Goal: Information Seeking & Learning: Learn about a topic

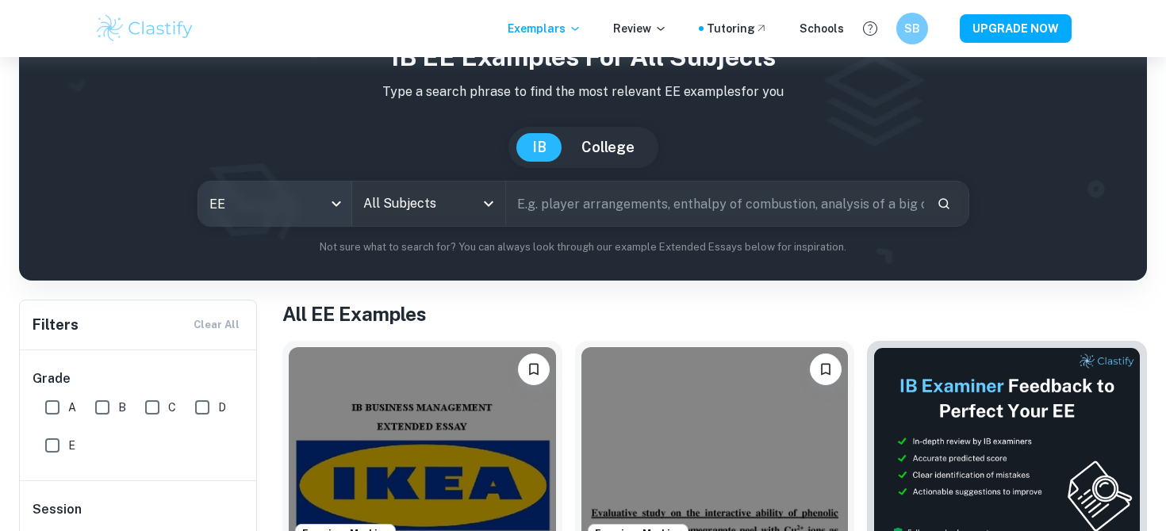
scroll to position [89, 0]
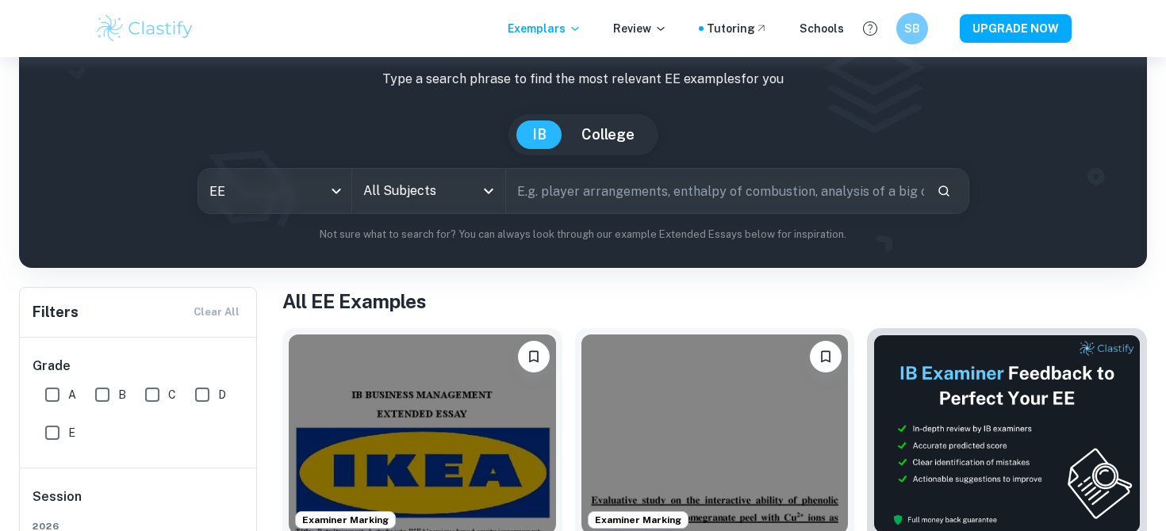
click at [400, 194] on input "All Subjects" at bounding box center [416, 191] width 115 height 30
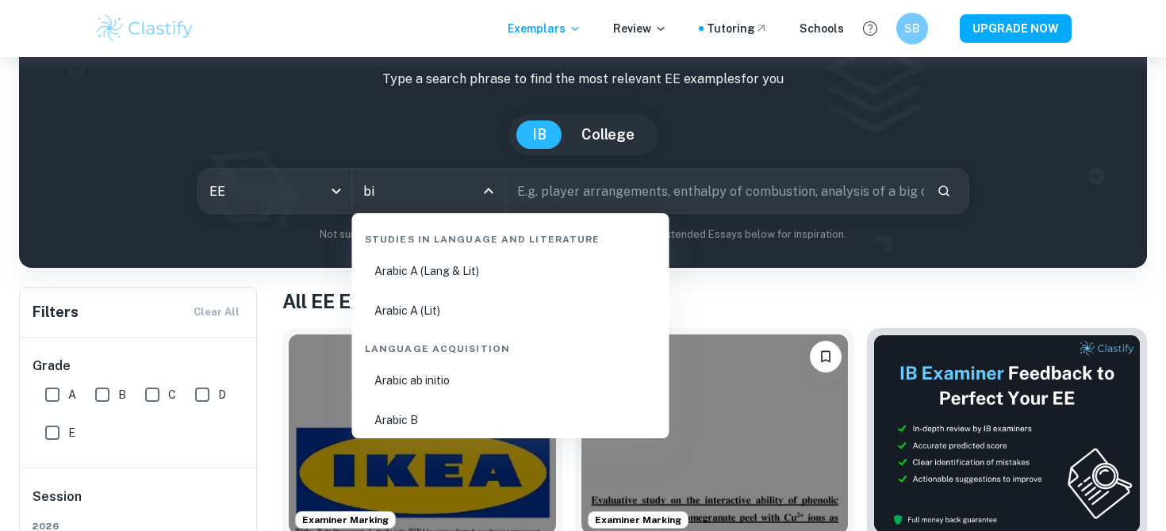
type input "bio"
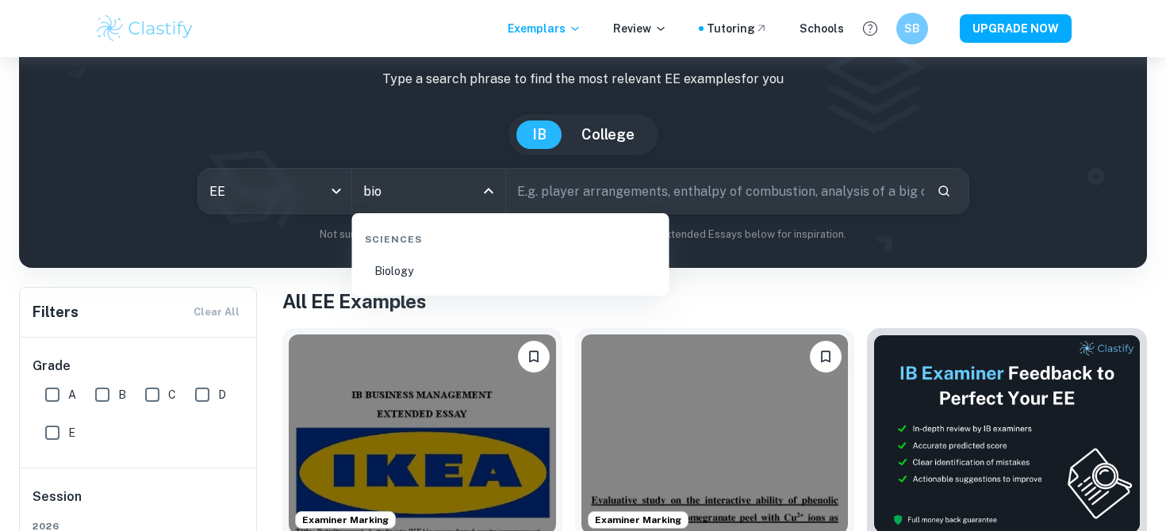
click at [381, 270] on li "Biology" at bounding box center [510, 271] width 305 height 36
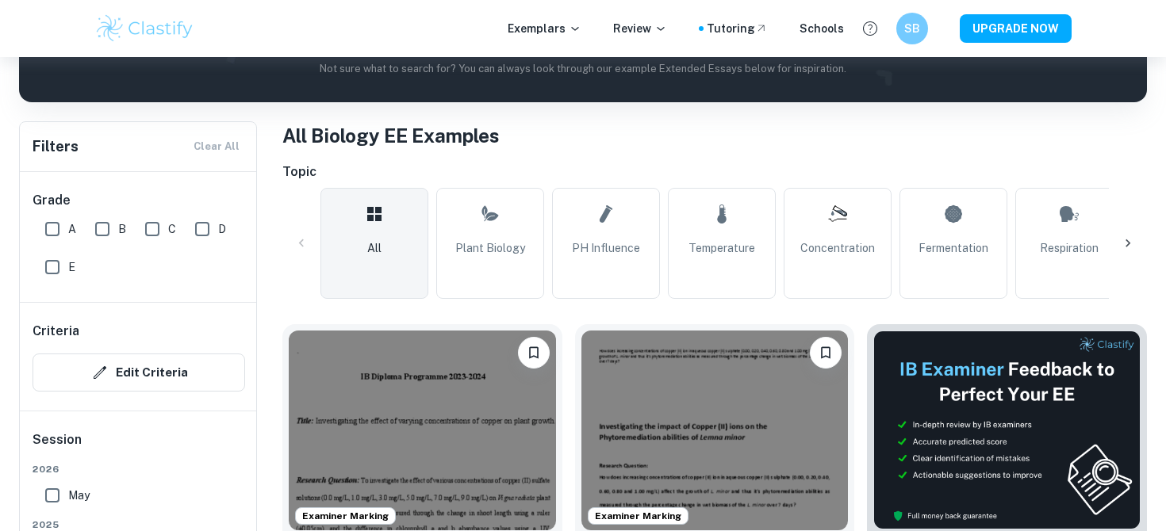
scroll to position [264, 0]
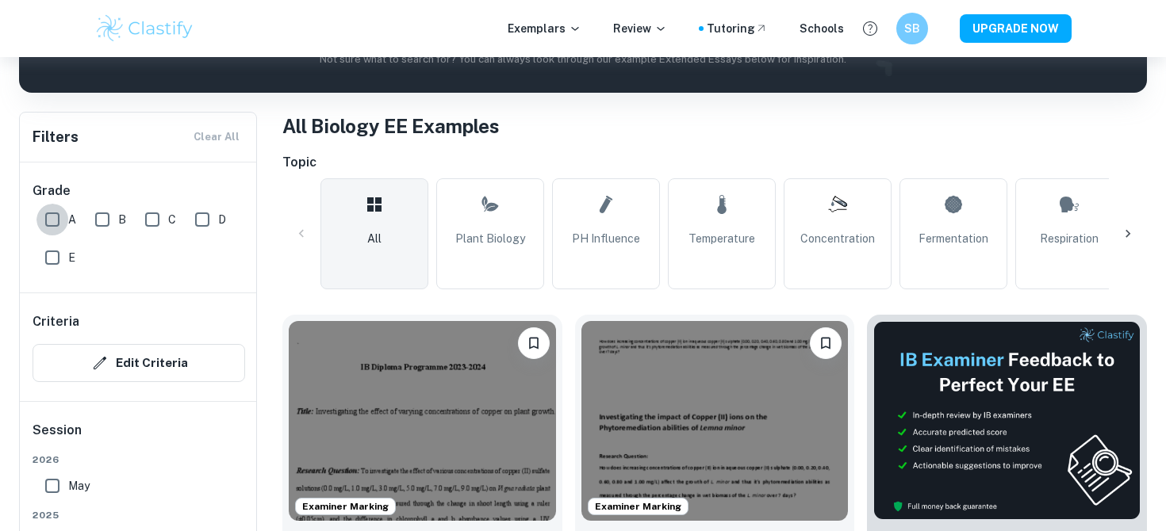
click at [48, 216] on input "A" at bounding box center [52, 220] width 32 height 32
checkbox input "true"
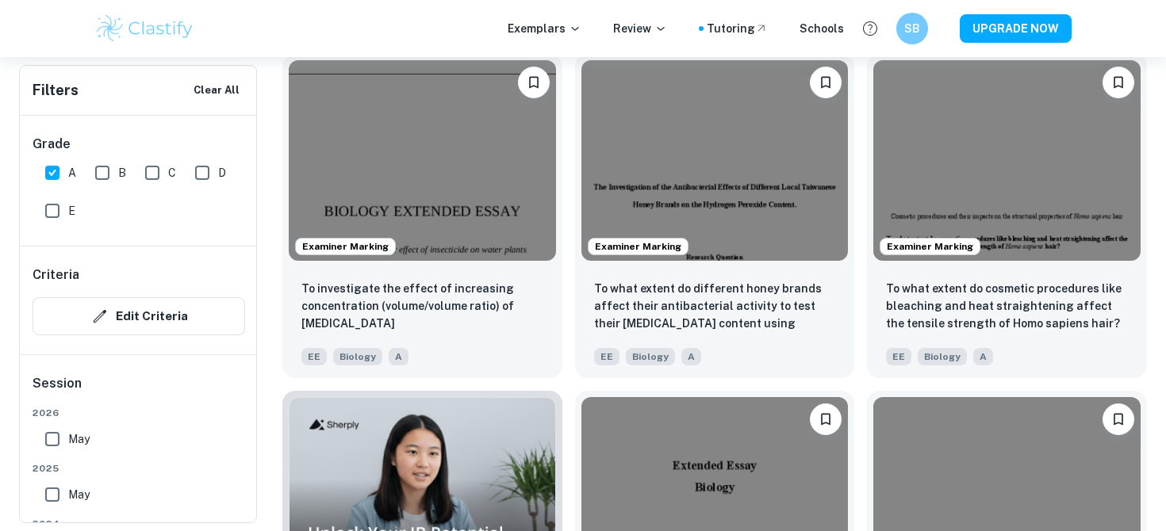
scroll to position [906, 0]
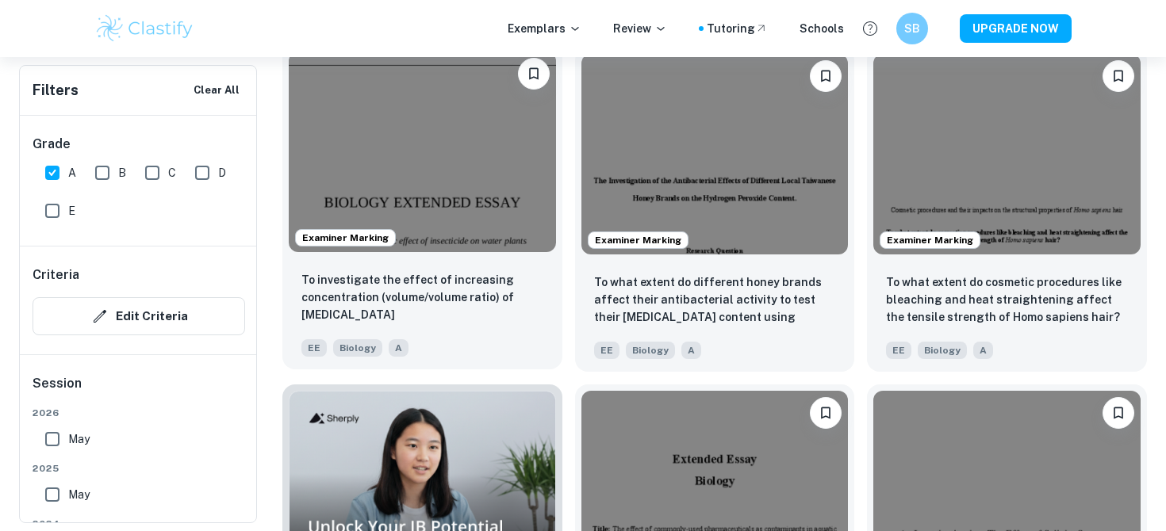
click at [490, 221] on img at bounding box center [422, 152] width 267 height 200
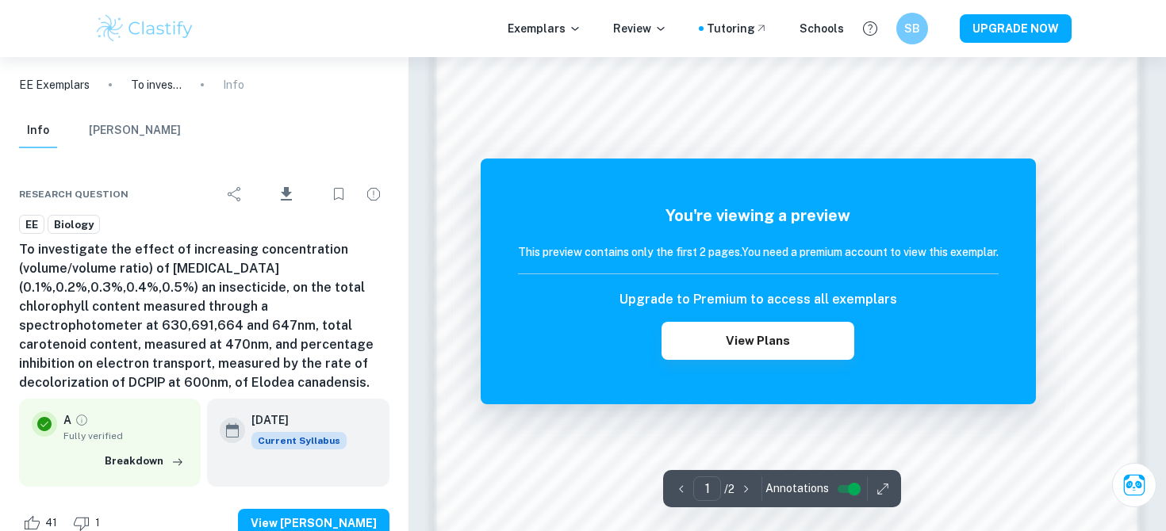
scroll to position [1199, 0]
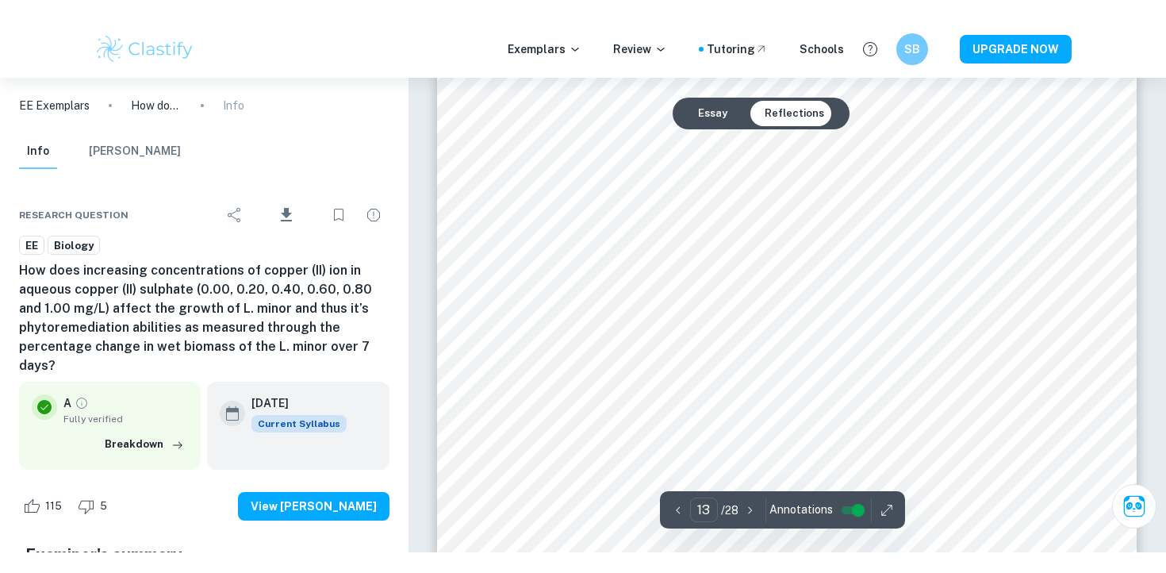
scroll to position [11693, 0]
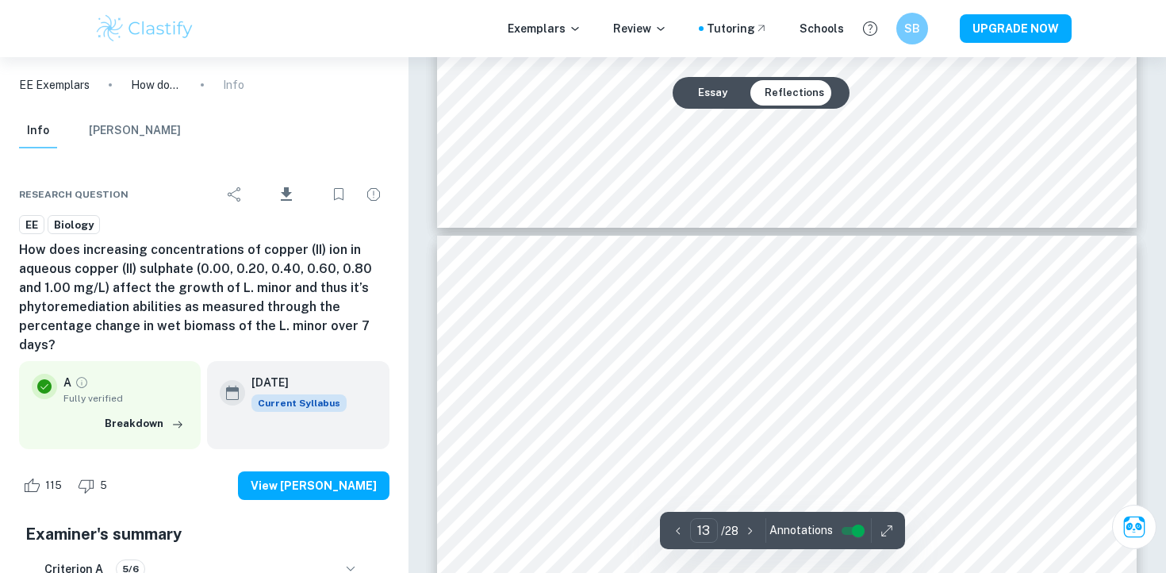
type input "12"
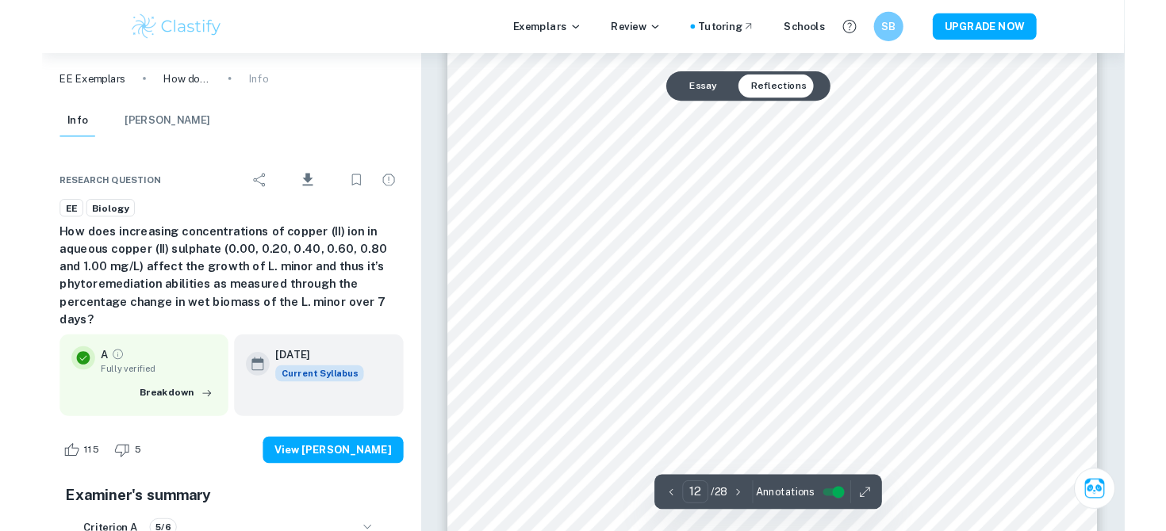
scroll to position [10530, 0]
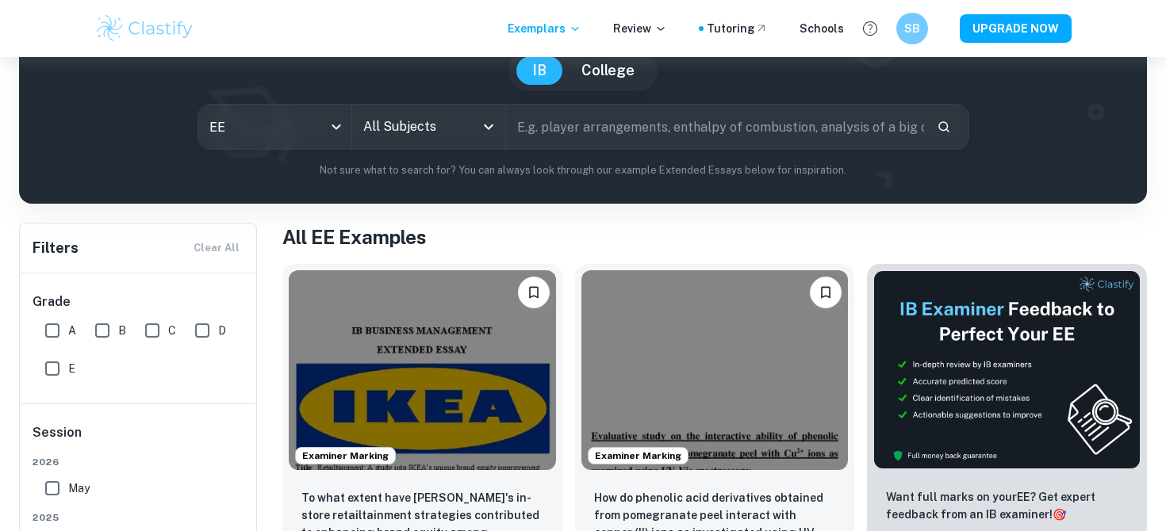
scroll to position [105, 0]
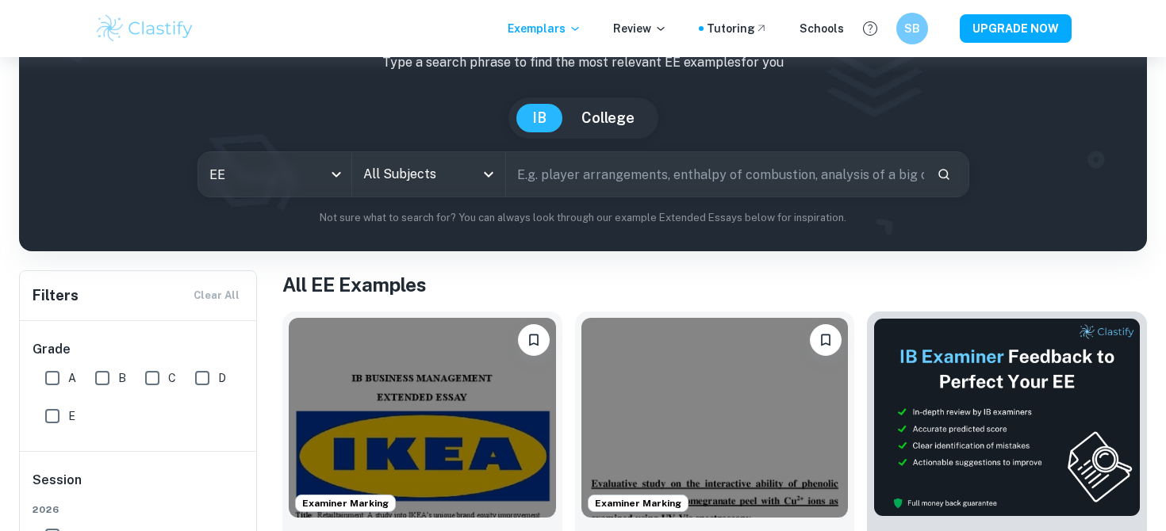
click at [406, 174] on input "All Subjects" at bounding box center [416, 174] width 115 height 30
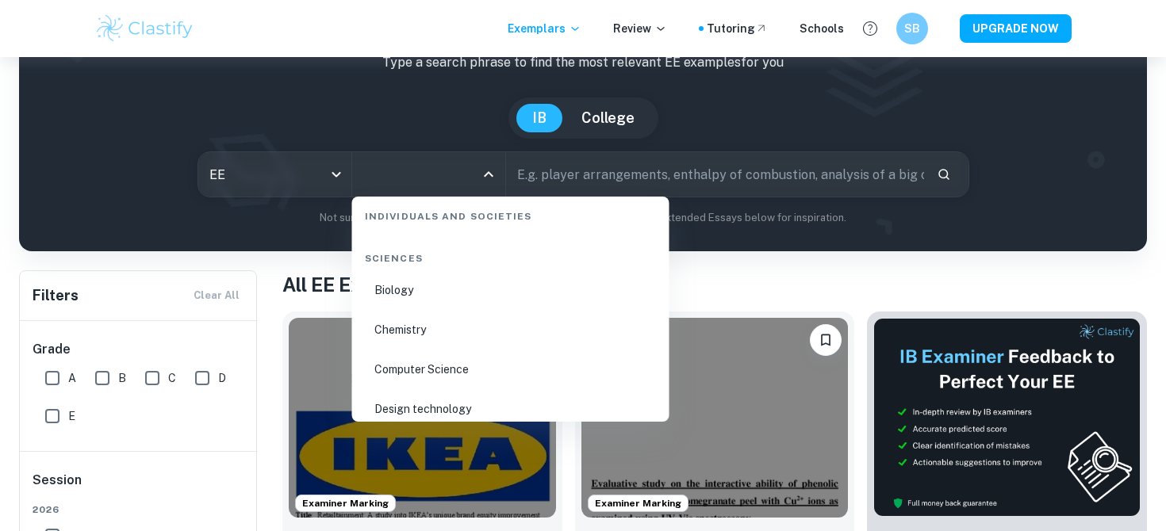
scroll to position [2331, 0]
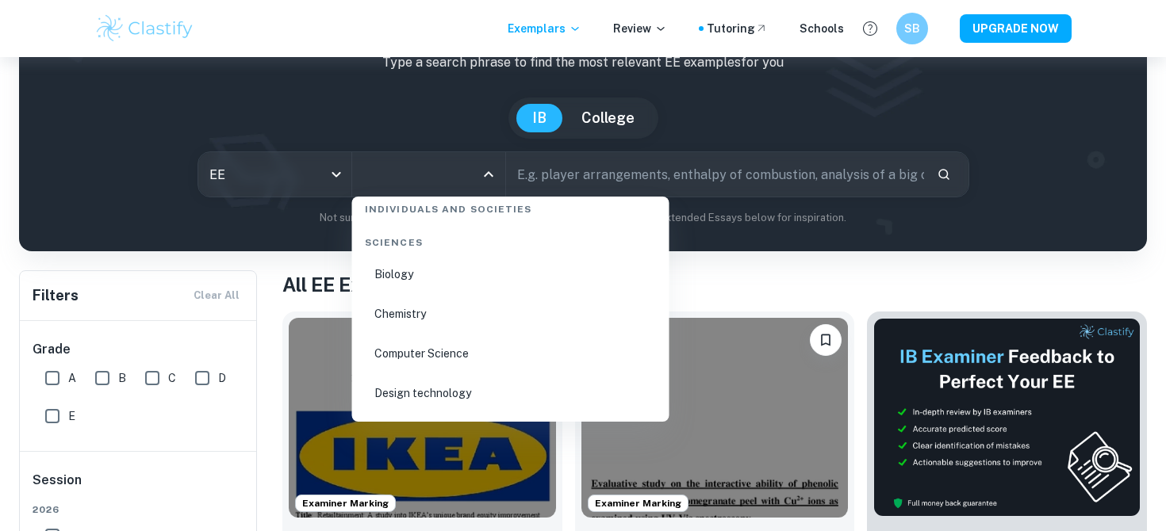
click at [401, 262] on li "Biology" at bounding box center [510, 274] width 305 height 36
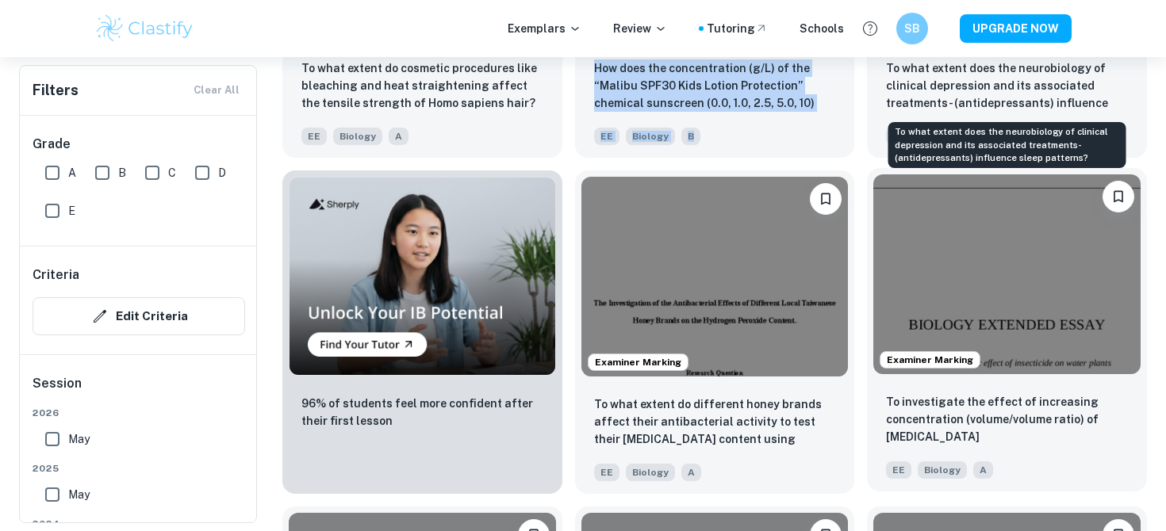
scroll to position [1094, 0]
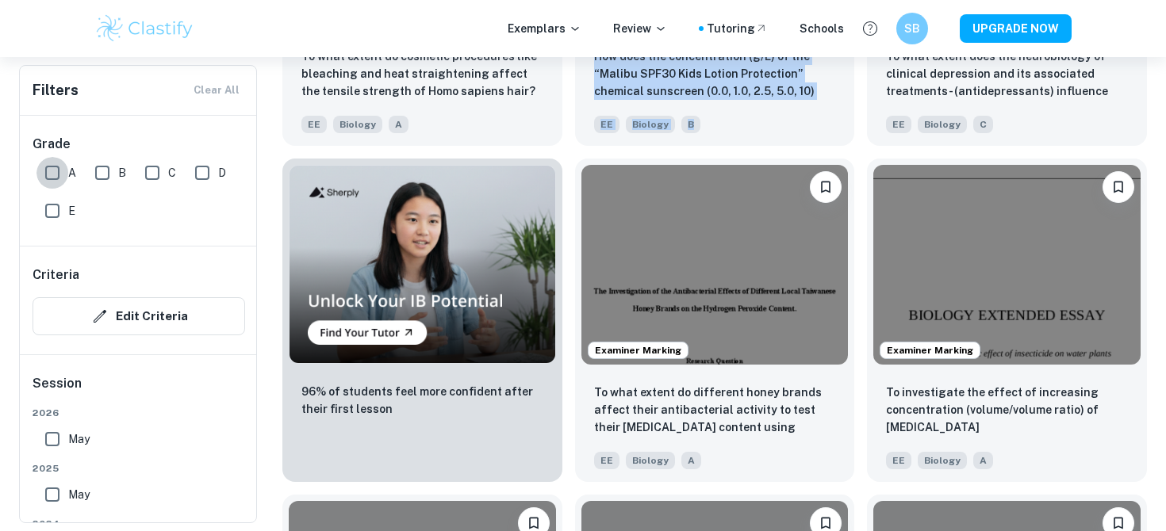
click at [45, 168] on input "A" at bounding box center [52, 173] width 32 height 32
checkbox input "true"
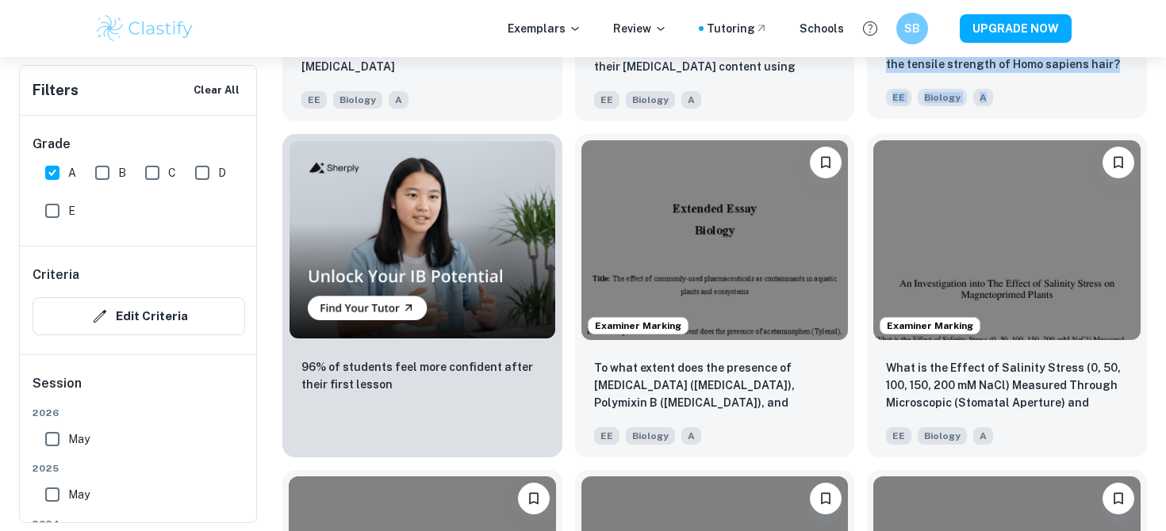
scroll to position [1172, 0]
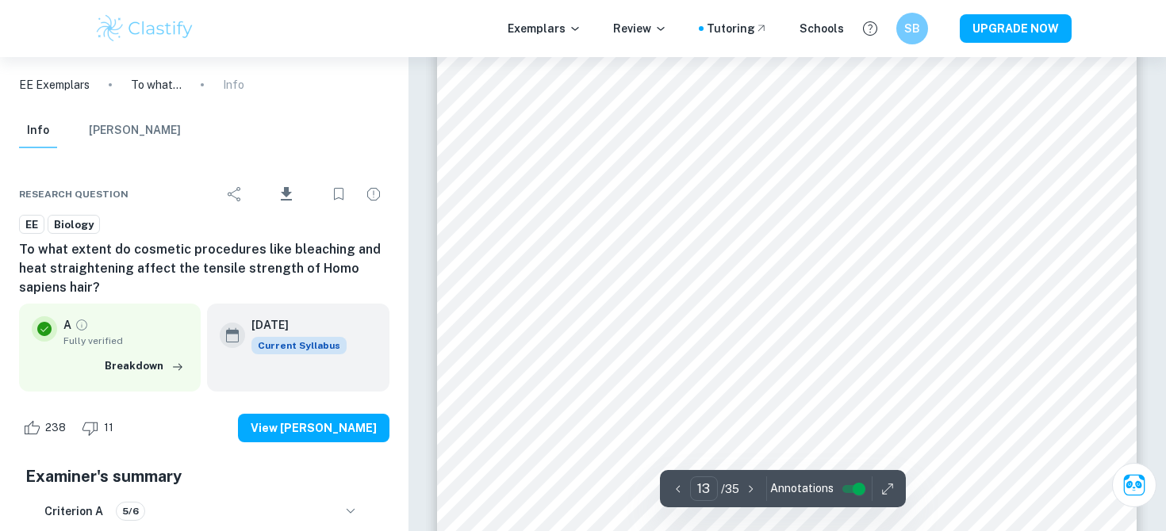
scroll to position [10, 0]
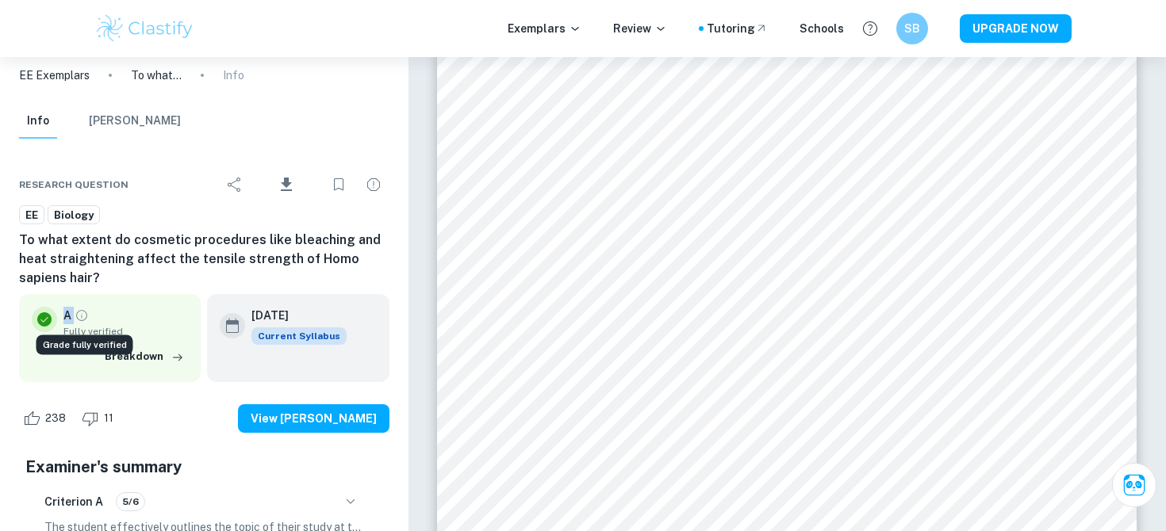
drag, startPoint x: 63, startPoint y: 312, endPoint x: 74, endPoint y: 312, distance: 11.1
click at [74, 312] on div "A" at bounding box center [75, 315] width 25 height 17
click at [147, 260] on h6 "To what extent do cosmetic procedures like bleaching and heat straightening aff…" at bounding box center [204, 259] width 370 height 57
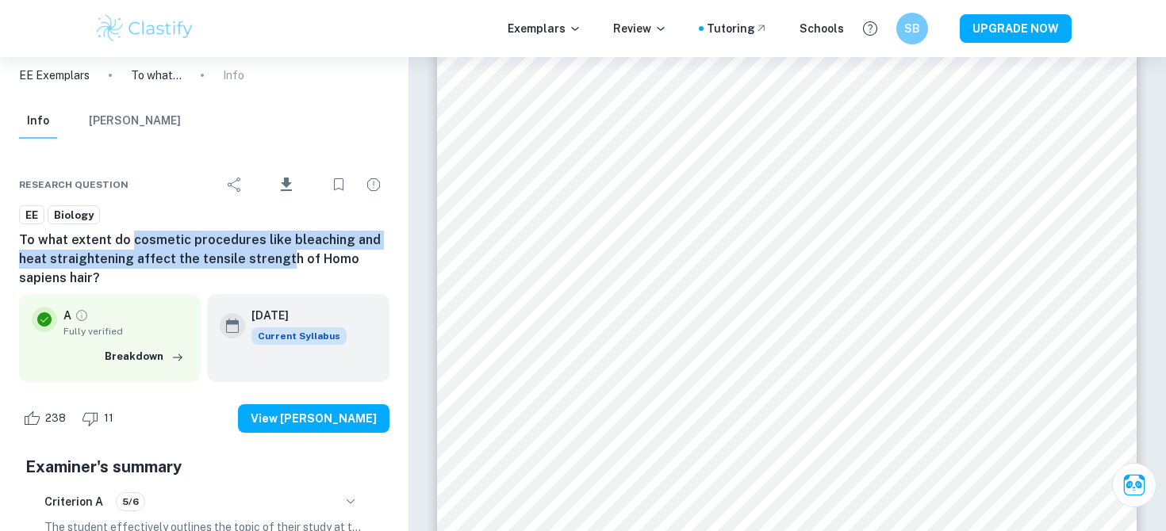
drag, startPoint x: 128, startPoint y: 241, endPoint x: 283, endPoint y: 264, distance: 156.3
click at [283, 264] on h6 "To what extent do cosmetic procedures like bleaching and heat straightening aff…" at bounding box center [204, 259] width 370 height 57
click at [283, 265] on h6 "To what extent do cosmetic procedures like bleaching and heat straightening aff…" at bounding box center [204, 259] width 370 height 57
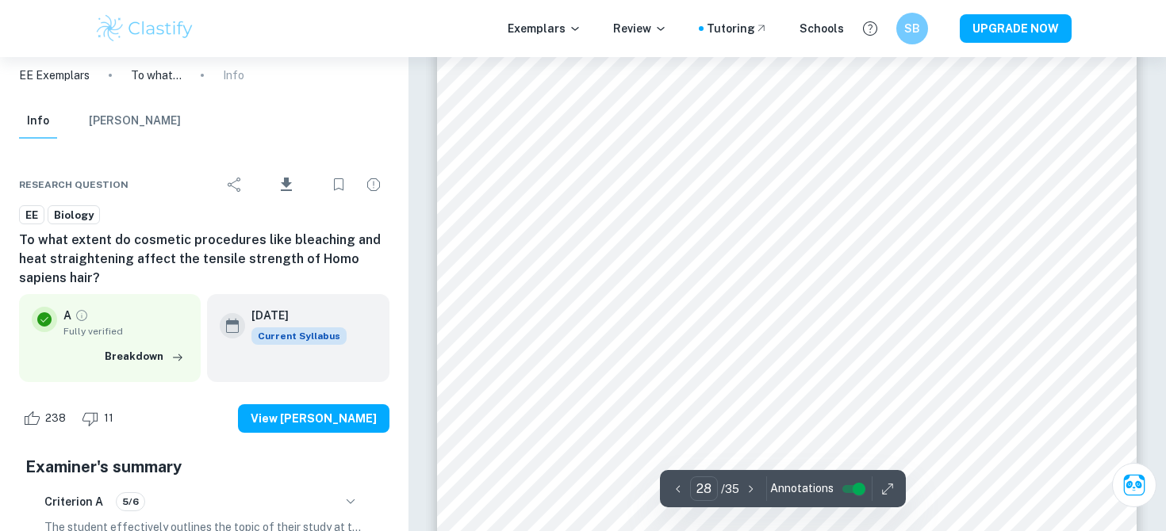
scroll to position [25419, 0]
type input "26"
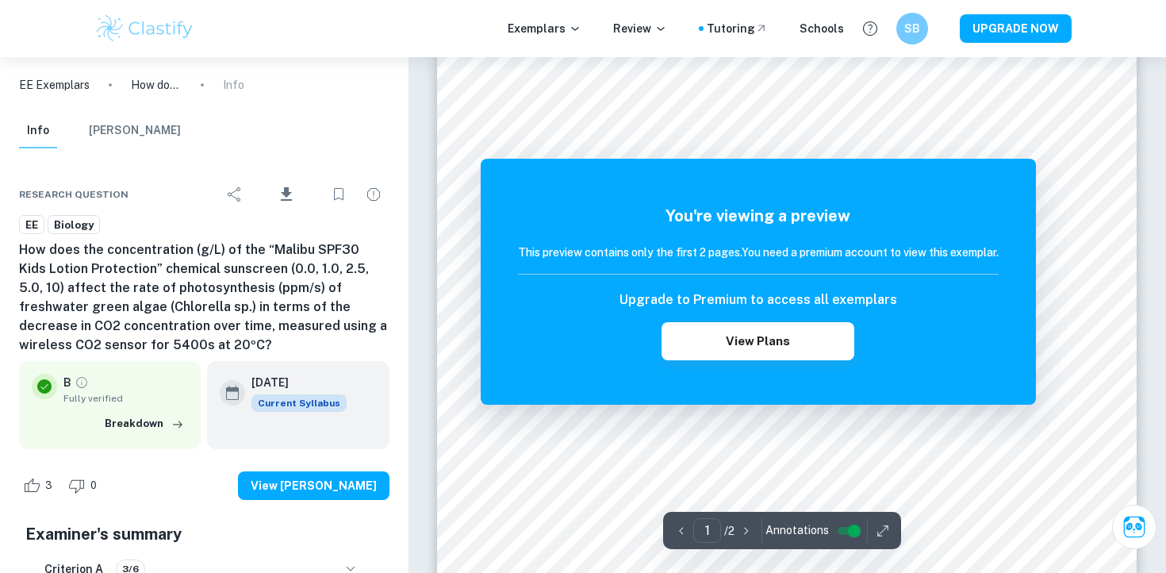
scroll to position [419, 0]
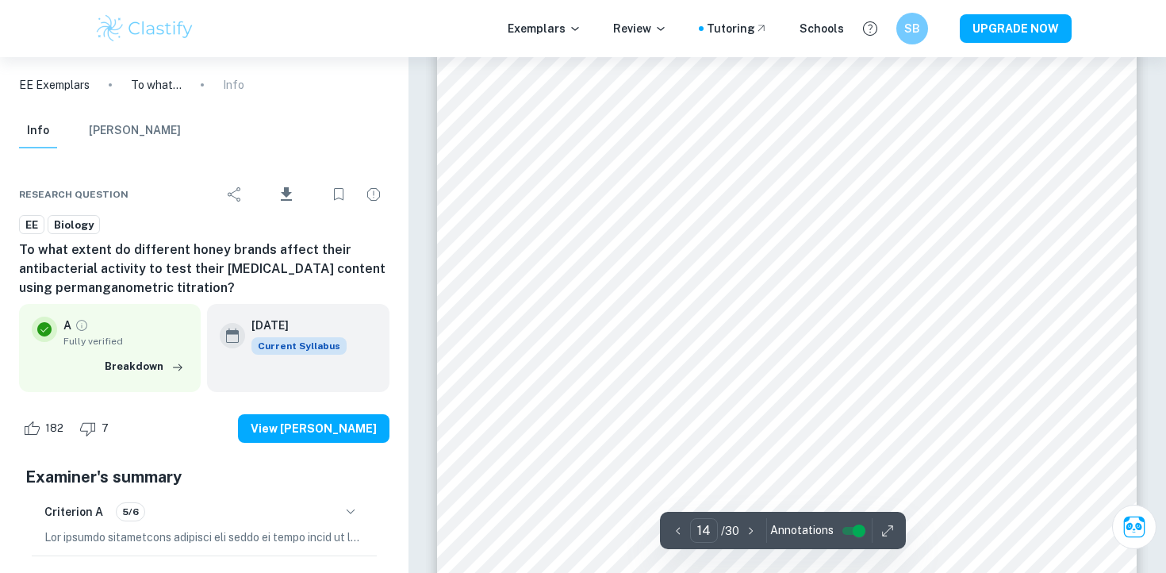
scroll to position [12375, 0]
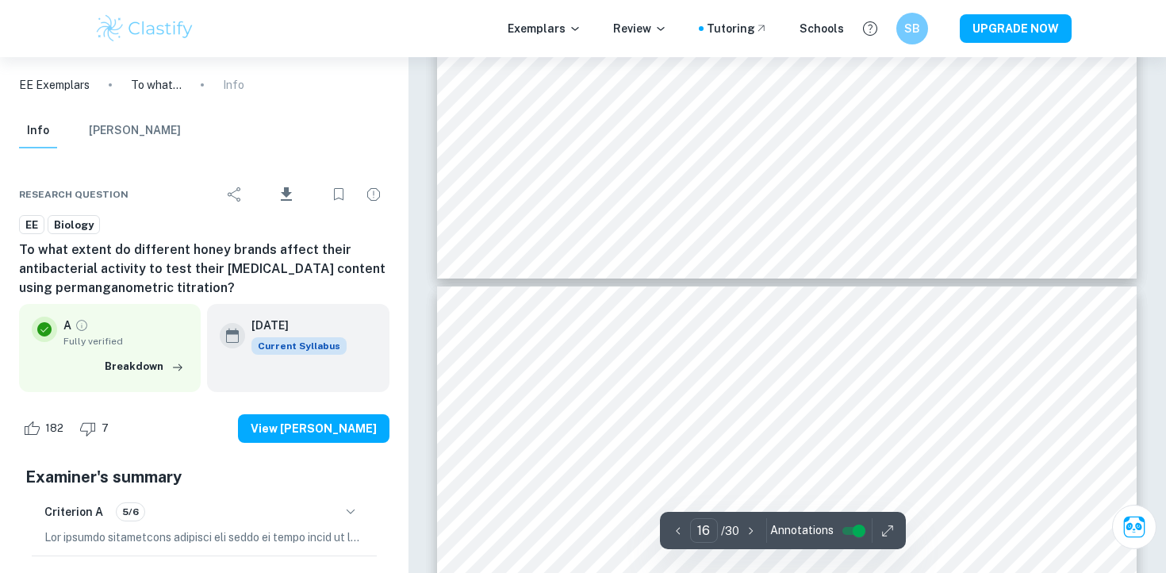
type input "17"
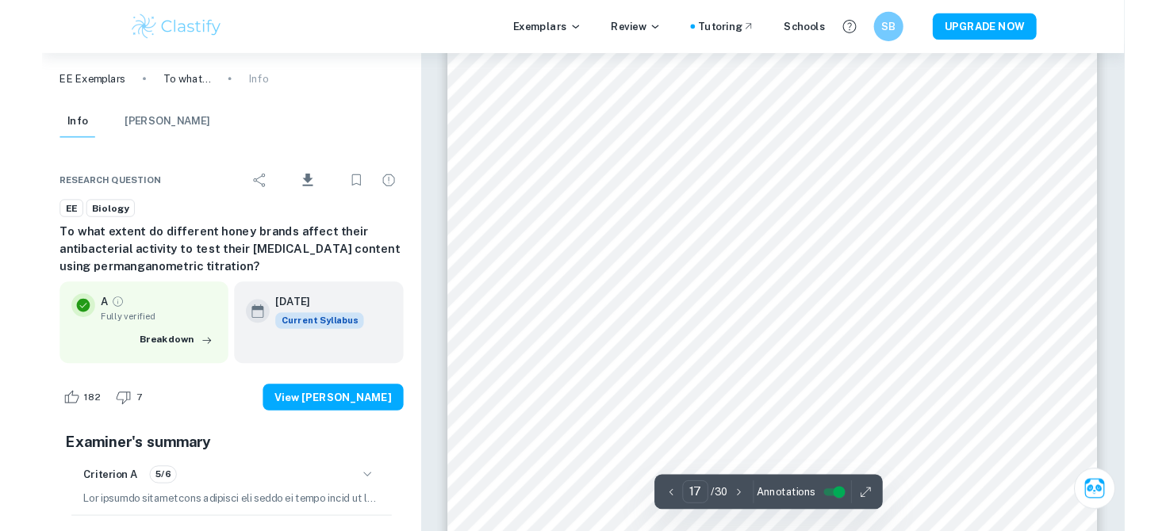
scroll to position [15374, 0]
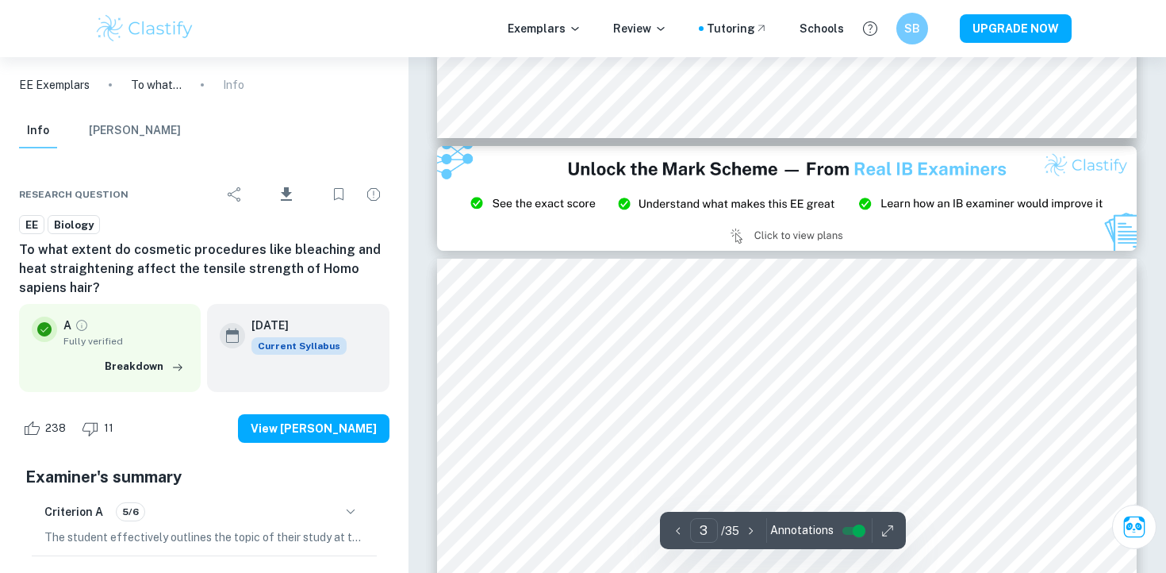
type input "2"
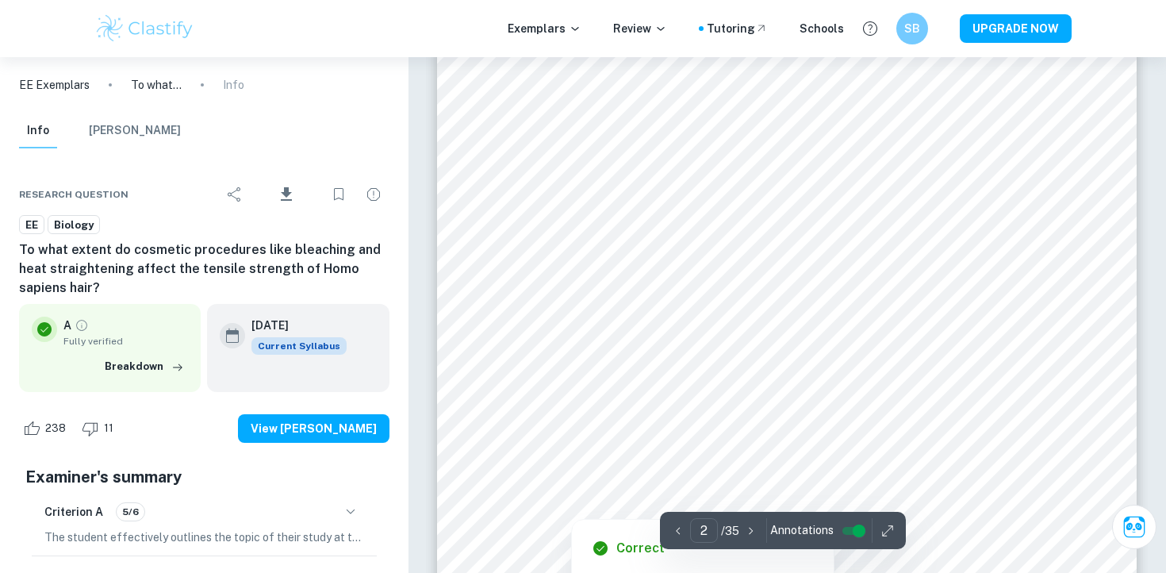
scroll to position [1254, 0]
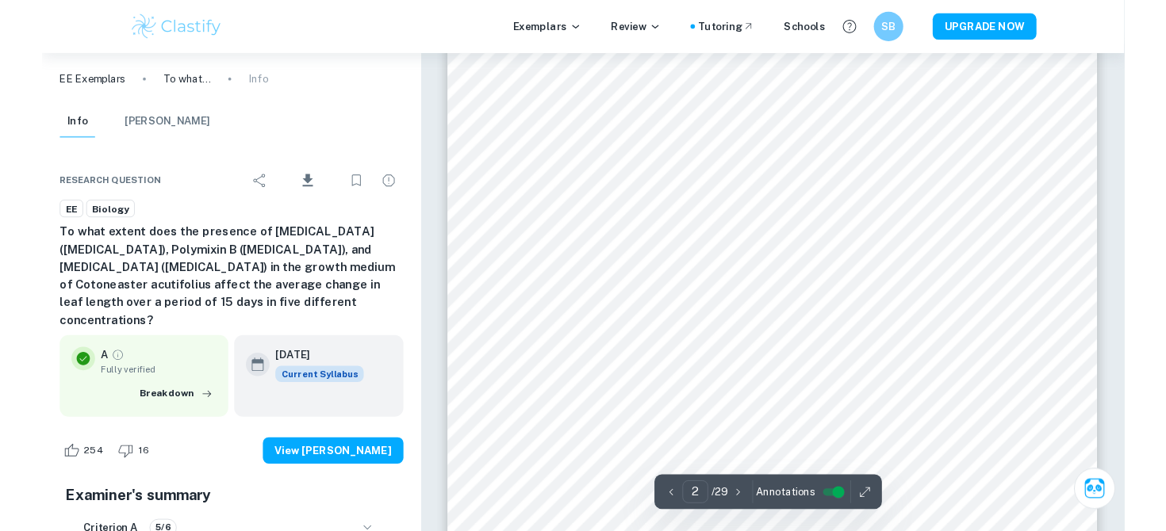
scroll to position [1186, 0]
